Goal: Find specific page/section: Find specific page/section

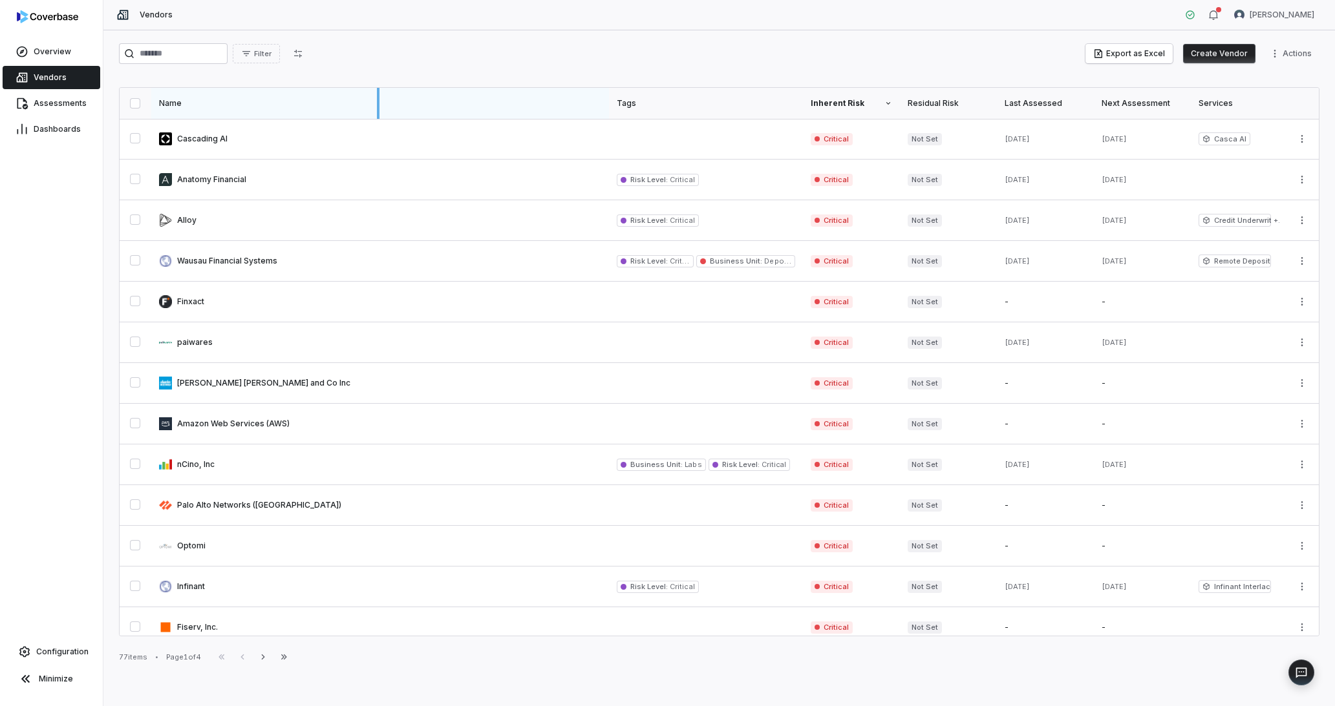
drag, startPoint x: 606, startPoint y: 101, endPoint x: 377, endPoint y: 116, distance: 229.9
click at [377, 116] on div at bounding box center [378, 103] width 3 height 31
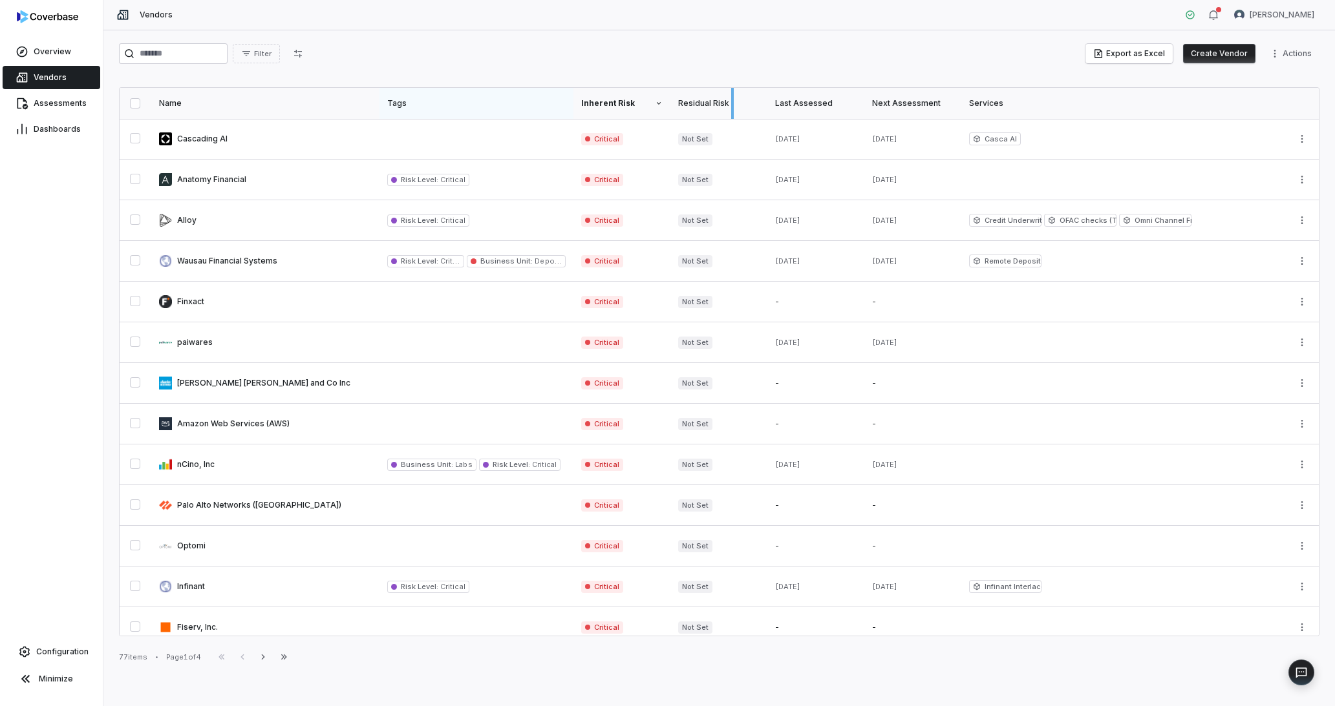
drag, startPoint x: 571, startPoint y: 101, endPoint x: 732, endPoint y: 101, distance: 160.3
click at [732, 101] on div at bounding box center [732, 103] width 3 height 31
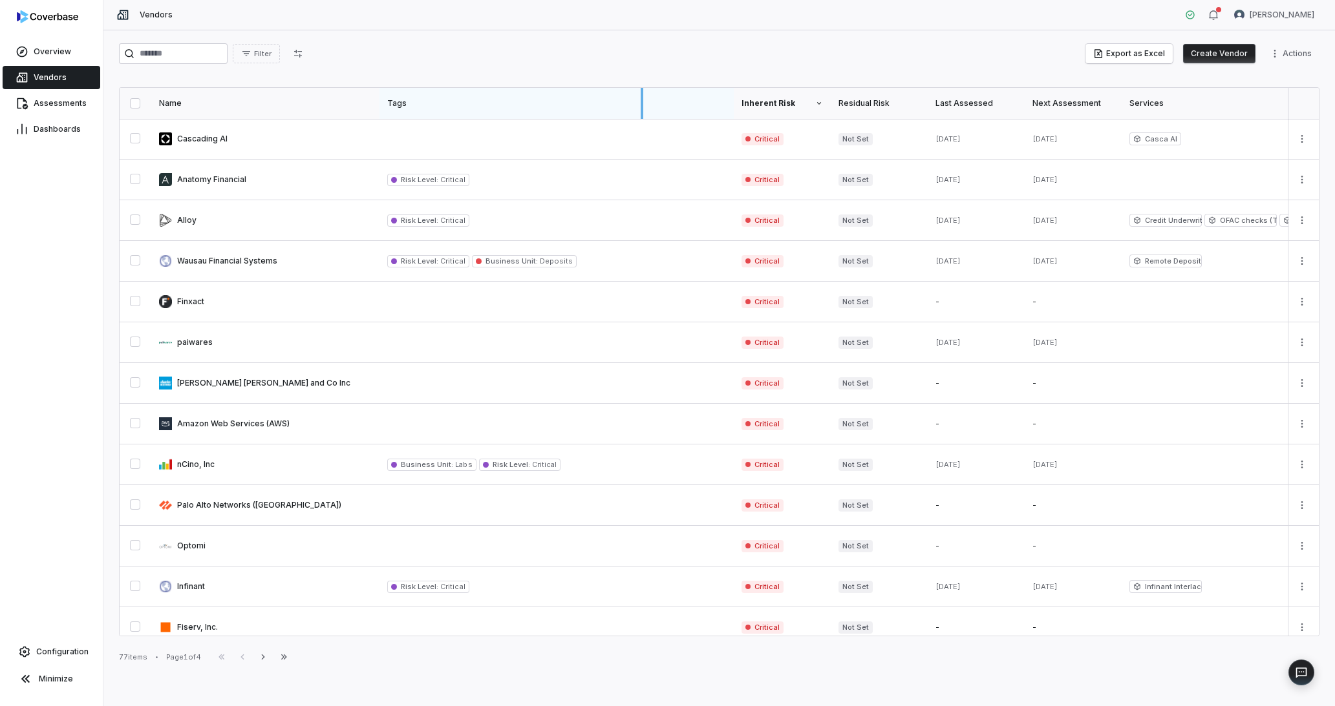
drag, startPoint x: 732, startPoint y: 101, endPoint x: 640, endPoint y: 101, distance: 91.8
click at [641, 101] on div at bounding box center [642, 103] width 3 height 31
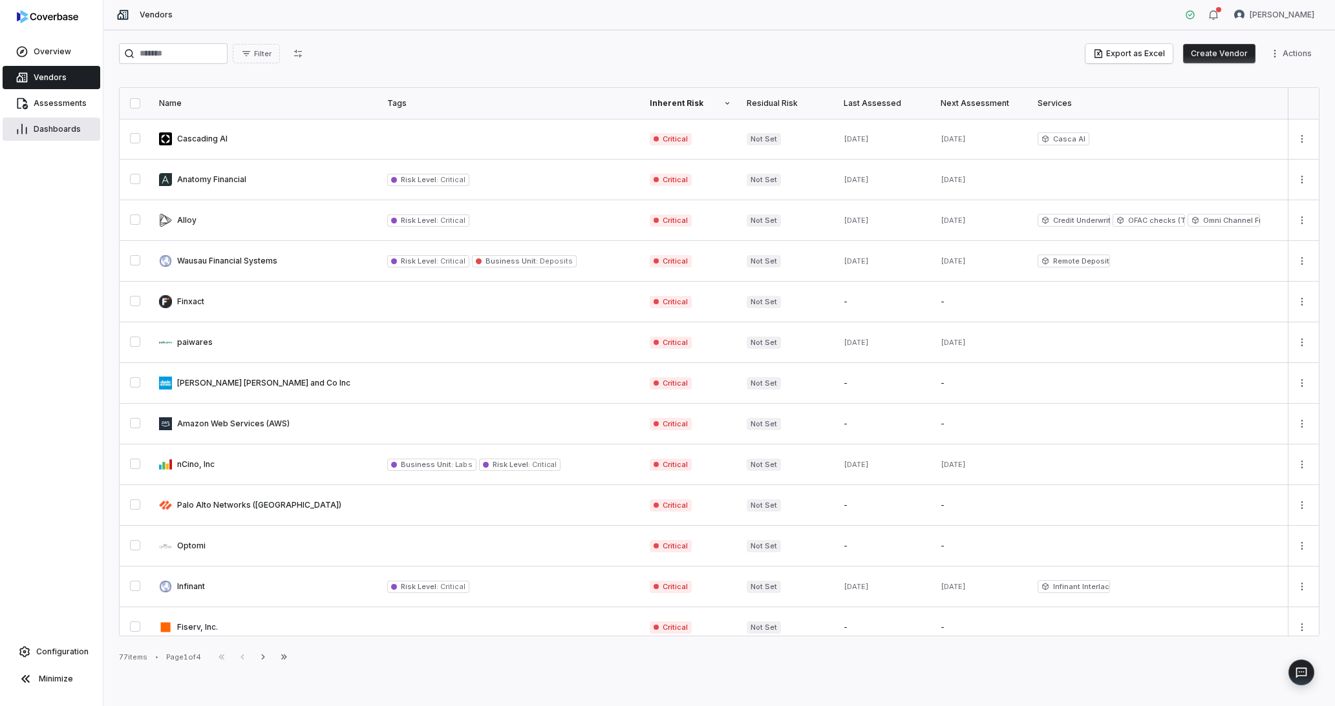
click at [54, 129] on span "Dashboards" at bounding box center [57, 129] width 47 height 10
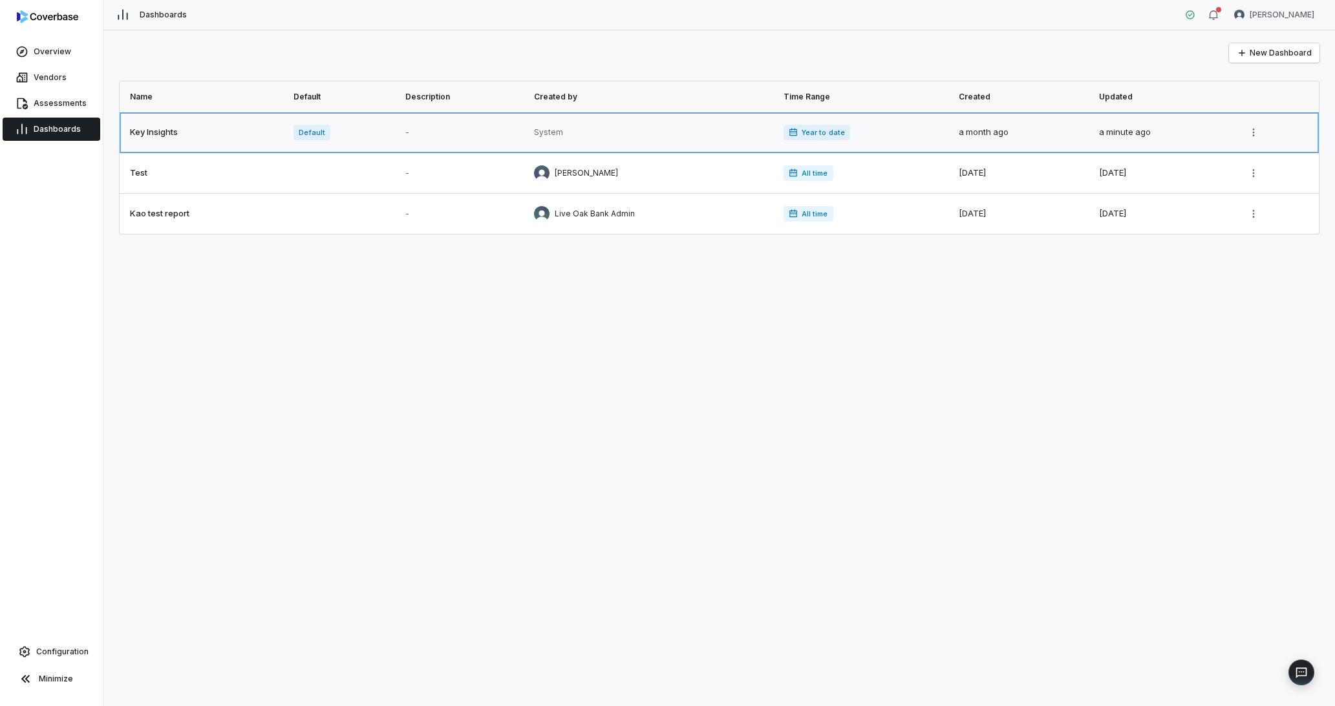
click at [227, 132] on link at bounding box center [203, 132] width 166 height 40
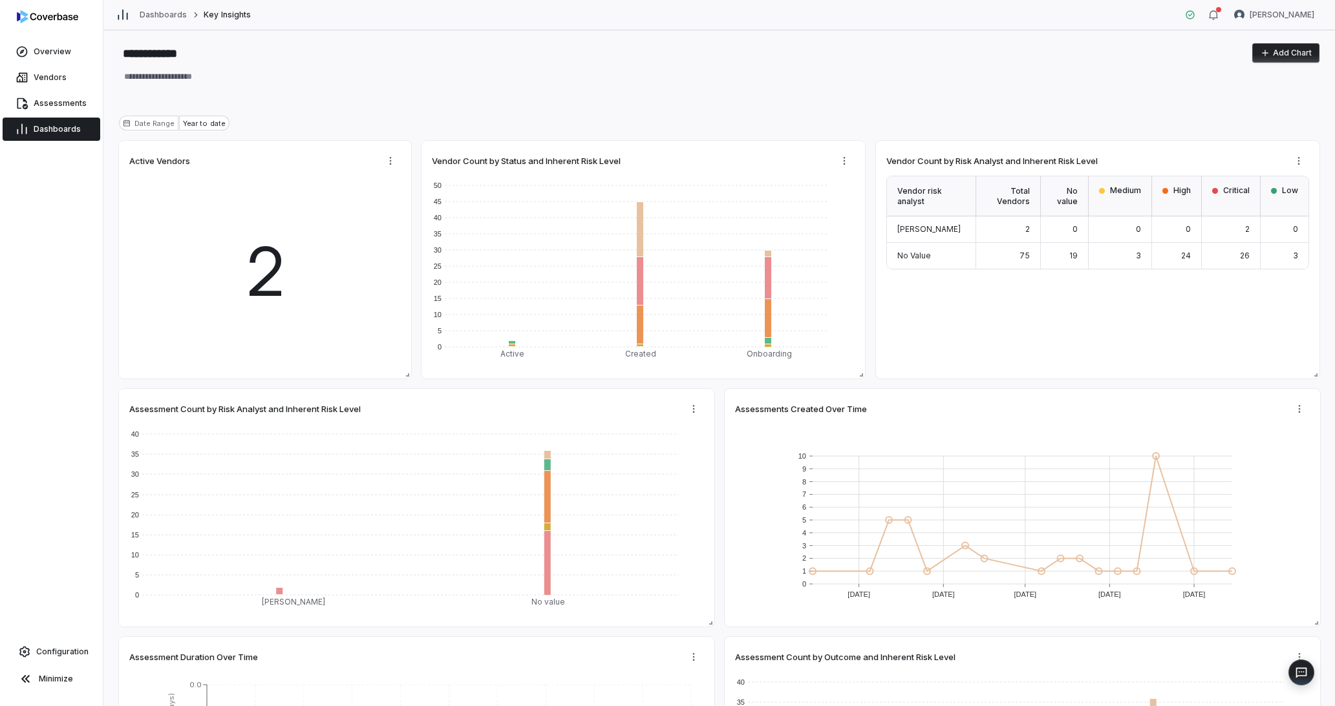
type textarea "*"
click at [1116, 260] on div "3" at bounding box center [1120, 256] width 63 height 26
click at [1127, 253] on div "3" at bounding box center [1119, 256] width 63 height 26
click at [640, 338] on rect at bounding box center [637, 323] width 128 height 39
click at [36, 83] on link "Vendors" at bounding box center [52, 77] width 98 height 23
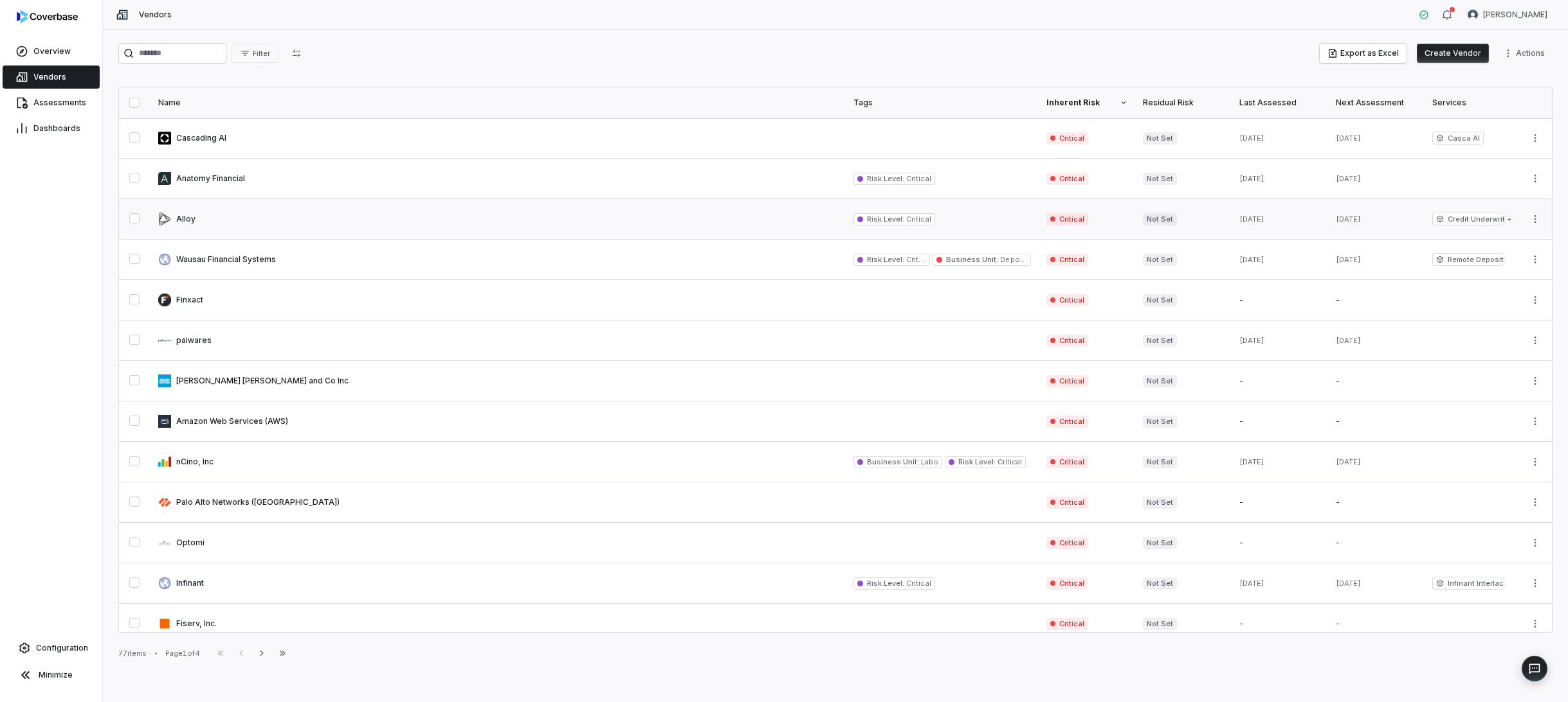
click at [1156, 215] on span "Credit Underwriting" at bounding box center [1468, 219] width 72 height 13
click at [1156, 219] on span "Credit Underwriting" at bounding box center [1468, 219] width 72 height 13
click at [1156, 221] on span "+ 2 services" at bounding box center [1509, 220] width 6 height 10
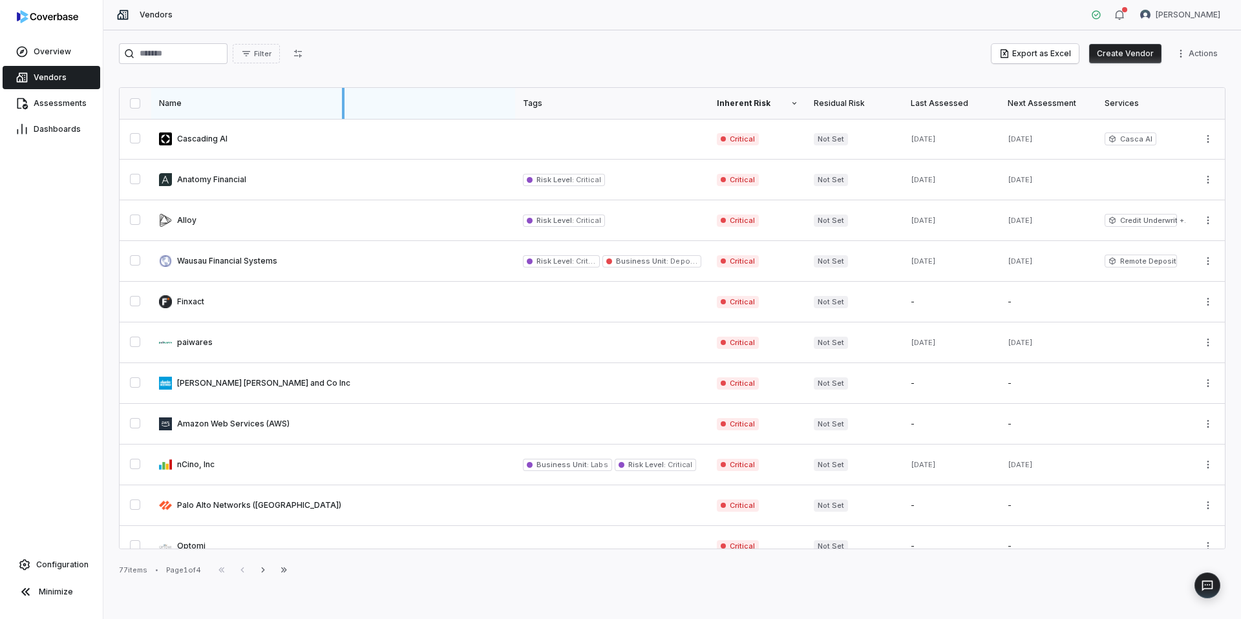
drag, startPoint x: 513, startPoint y: 106, endPoint x: 342, endPoint y: 111, distance: 170.7
click at [342, 111] on div at bounding box center [343, 103] width 3 height 31
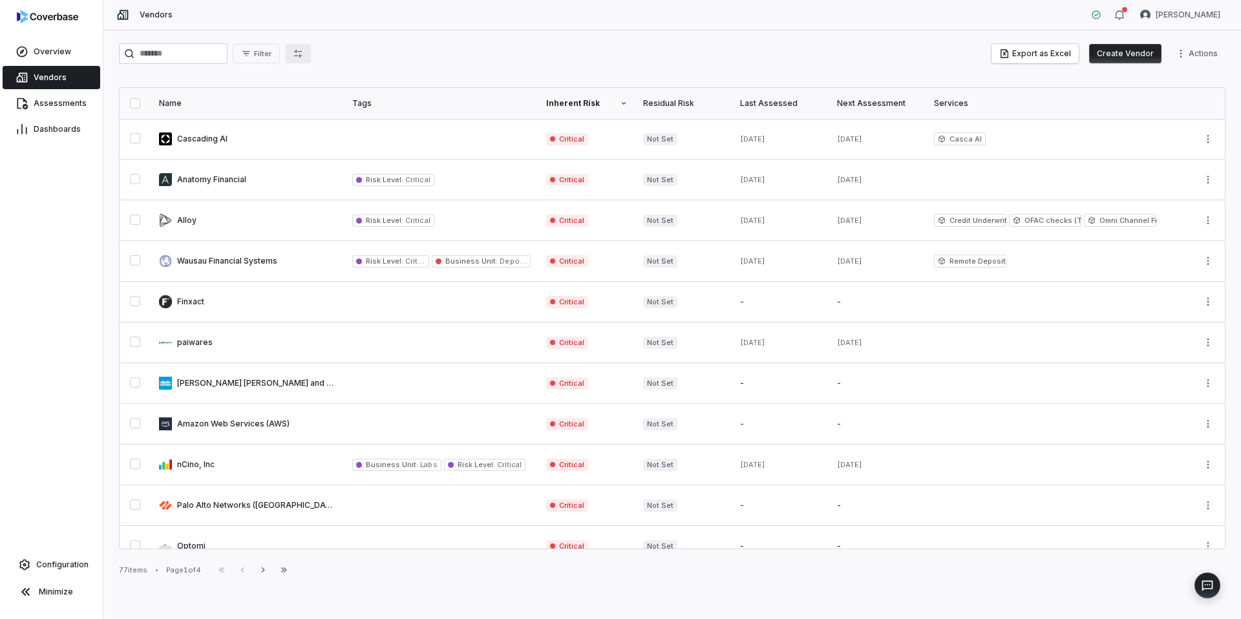
click at [299, 51] on button "button" at bounding box center [298, 53] width 26 height 19
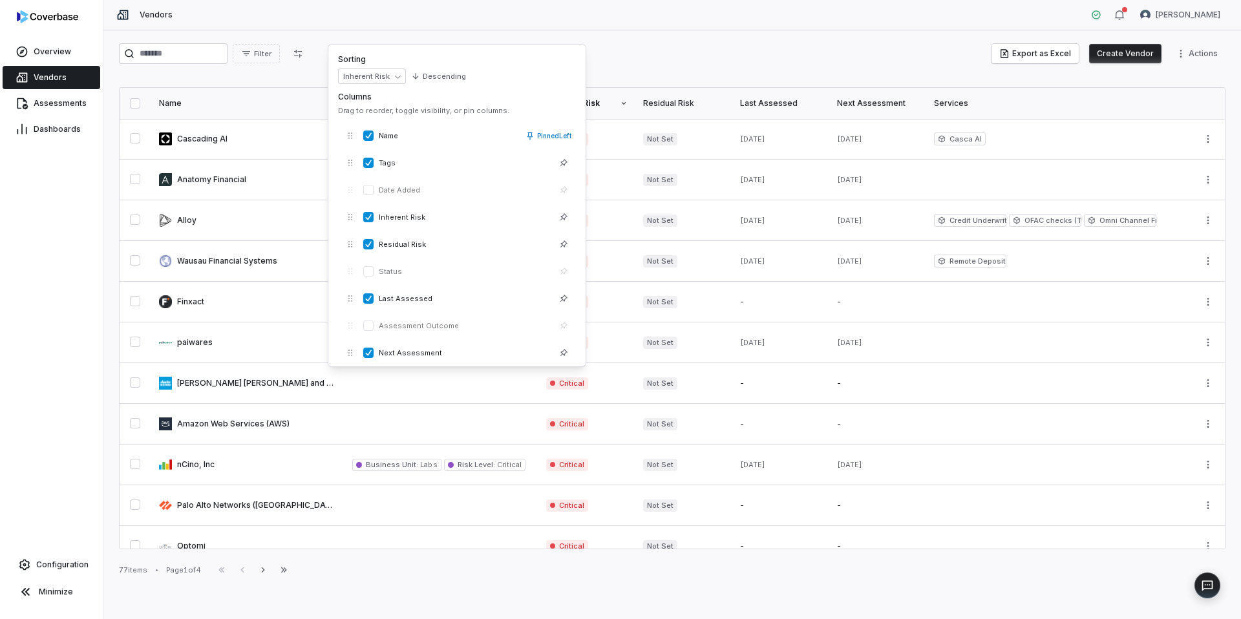
click at [686, 63] on div "Filter Export as Excel Create Vendor Actions" at bounding box center [672, 53] width 1107 height 21
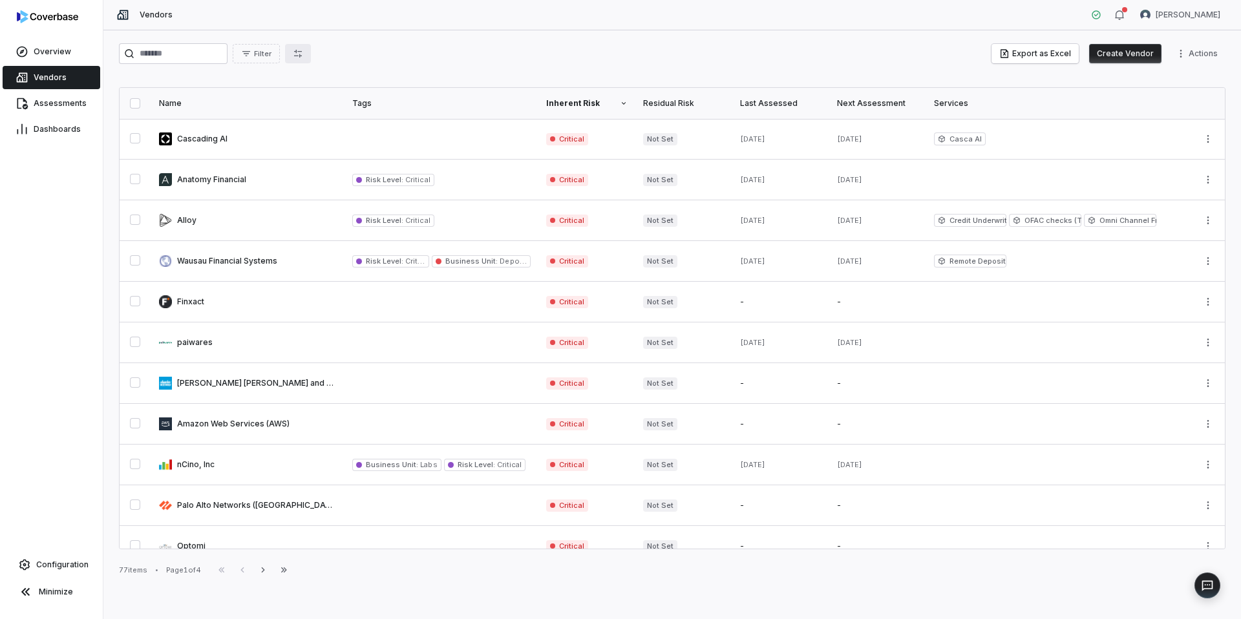
click at [304, 47] on button "button" at bounding box center [298, 53] width 26 height 19
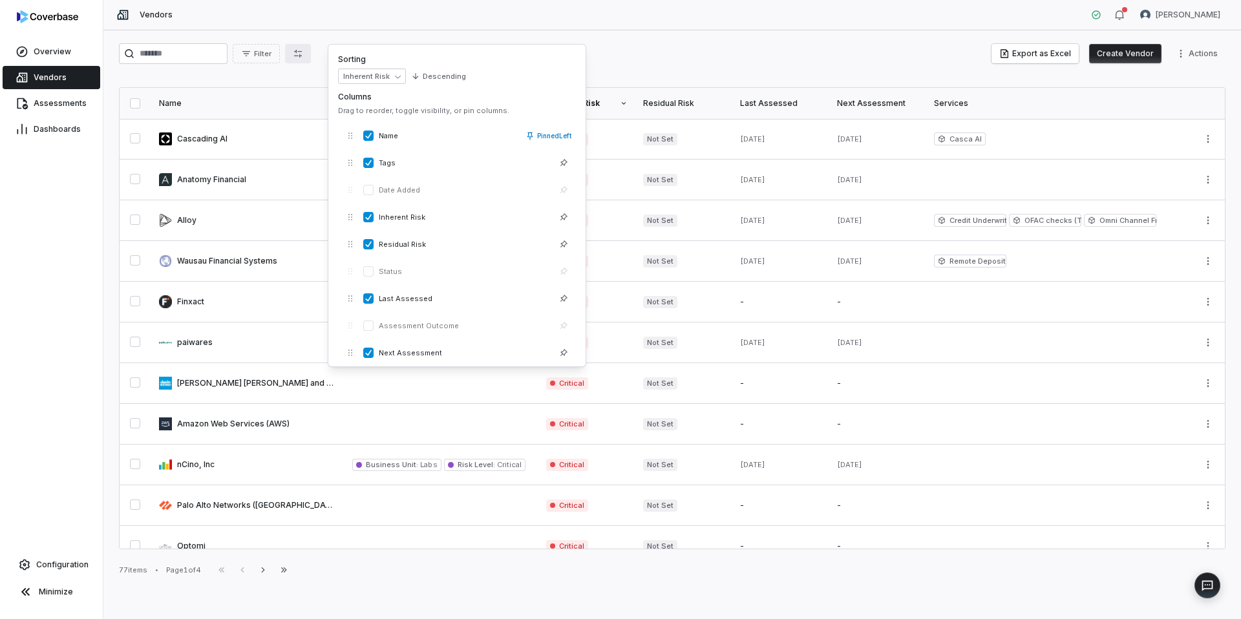
click at [630, 52] on div "Filter Export as Excel Create Vendor Actions" at bounding box center [672, 53] width 1107 height 21
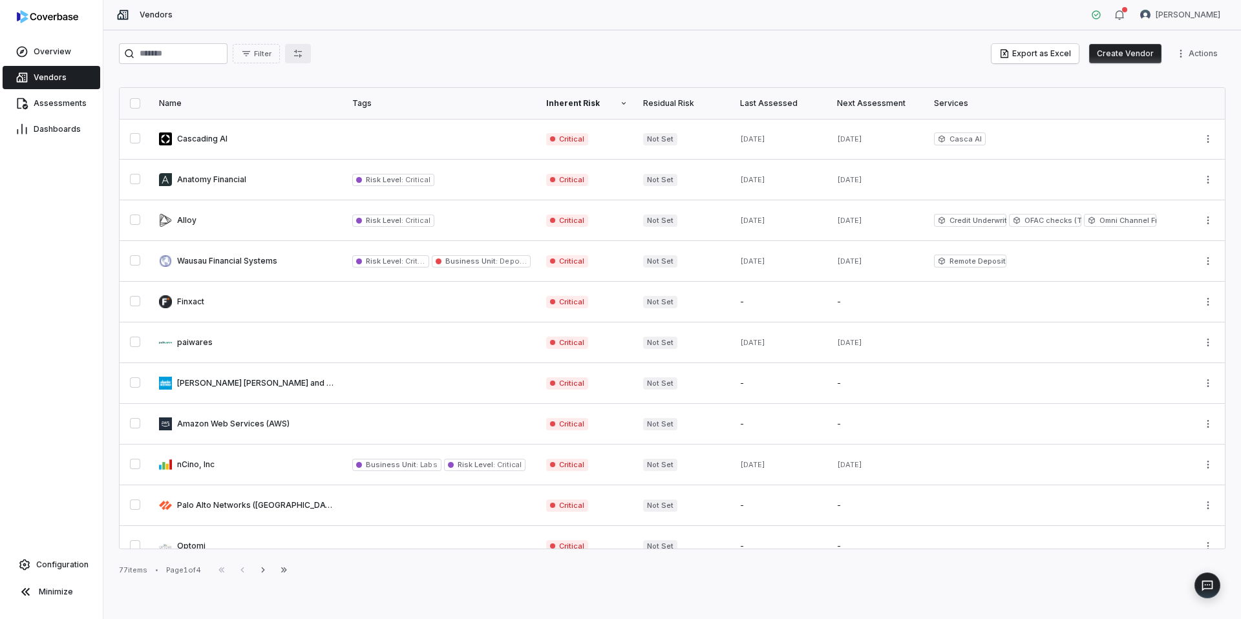
click at [303, 56] on icon "button" at bounding box center [298, 53] width 10 height 10
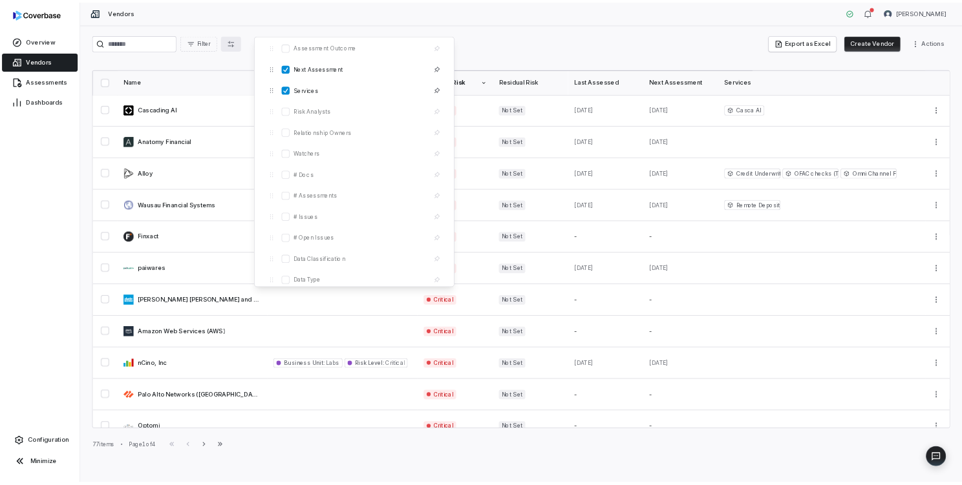
scroll to position [312, 0]
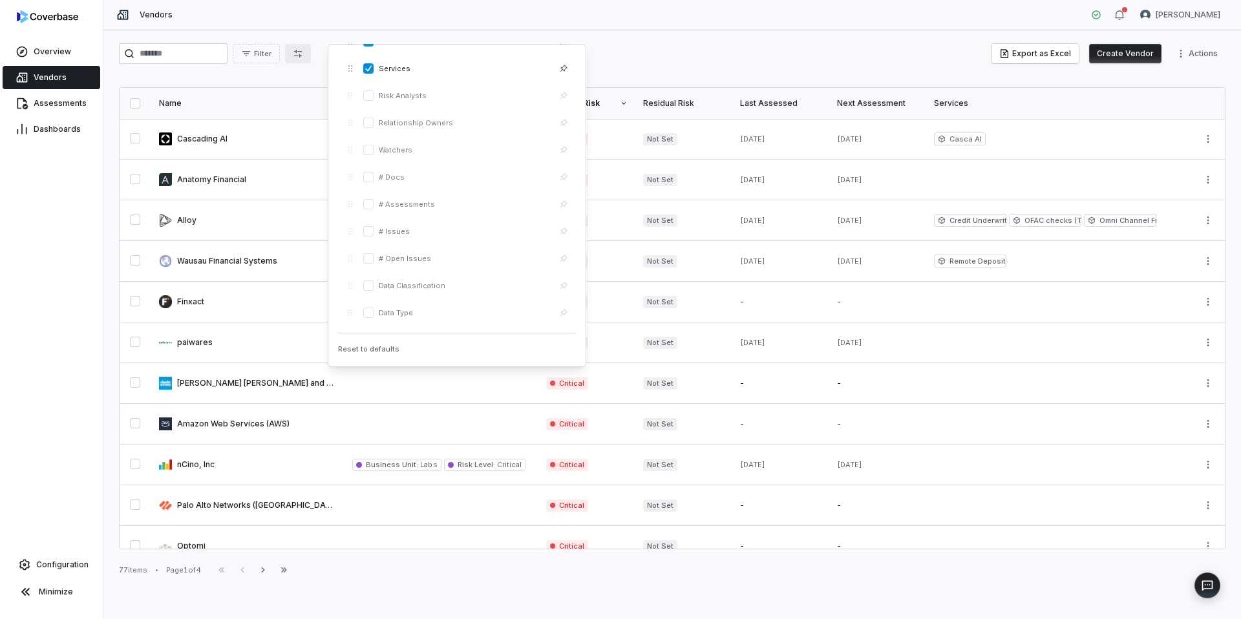
click at [680, 58] on div "Filter Export as Excel Create Vendor Actions" at bounding box center [672, 53] width 1107 height 21
